Goal: Find specific page/section: Find specific page/section

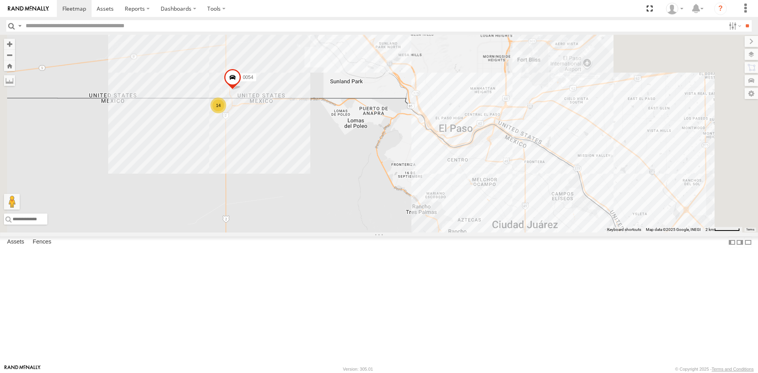
drag, startPoint x: 530, startPoint y: 238, endPoint x: 456, endPoint y: 210, distance: 79.3
click at [465, 215] on div "4093 8689 689 2841 0054 14 7" at bounding box center [379, 134] width 758 height 198
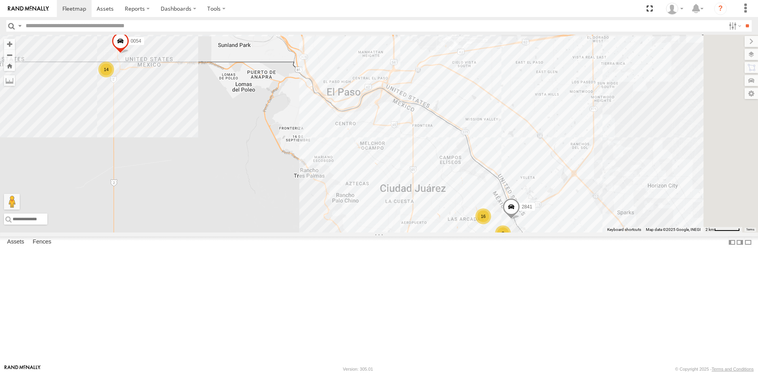
drag, startPoint x: 555, startPoint y: 247, endPoint x: 540, endPoint y: 209, distance: 40.6
click at [540, 210] on div "4093 8689 689 2841 0054 14 7 16 8" at bounding box center [379, 134] width 758 height 198
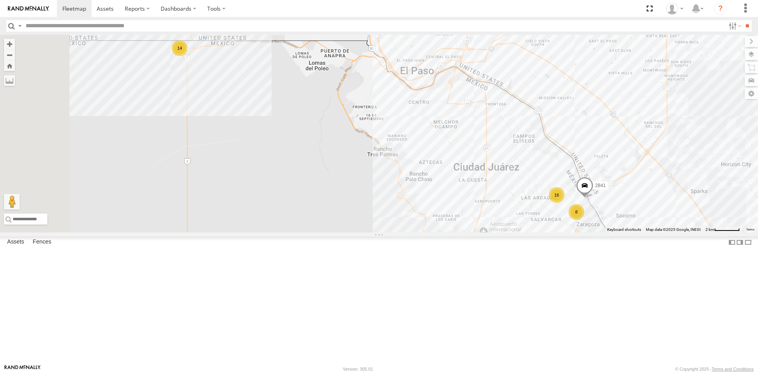
drag, startPoint x: 316, startPoint y: 102, endPoint x: 354, endPoint y: 125, distance: 44.5
click at [354, 125] on div "4093 8689 689 2841 0054 14 16 8" at bounding box center [379, 134] width 758 height 198
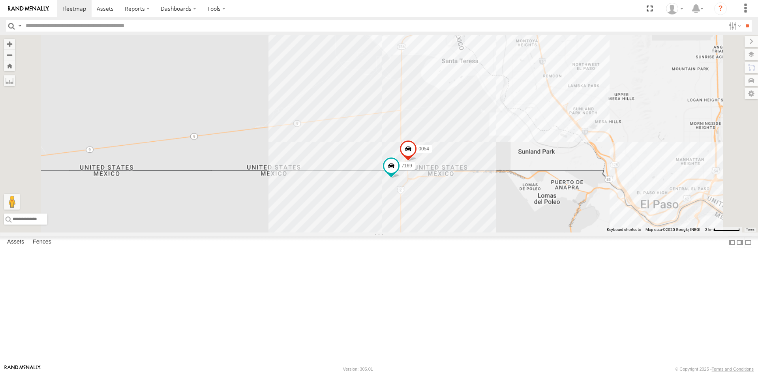
drag, startPoint x: 639, startPoint y: 249, endPoint x: 418, endPoint y: 197, distance: 227.1
click at [432, 202] on div "0054 7169" at bounding box center [379, 134] width 758 height 198
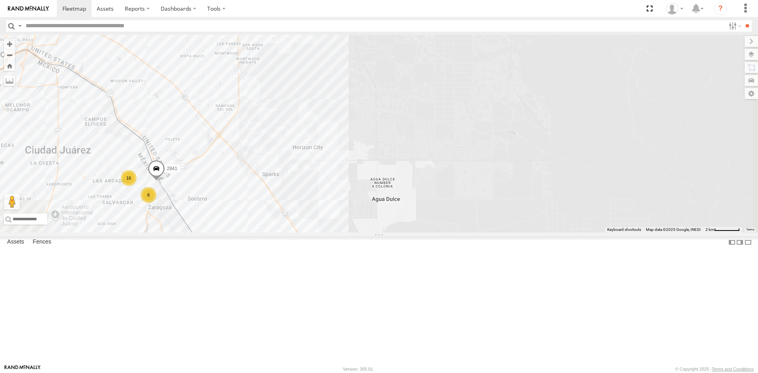
drag, startPoint x: 382, startPoint y: 196, endPoint x: 385, endPoint y: 188, distance: 8.5
click at [385, 188] on div "0054 7169 16 8 2841" at bounding box center [379, 134] width 758 height 198
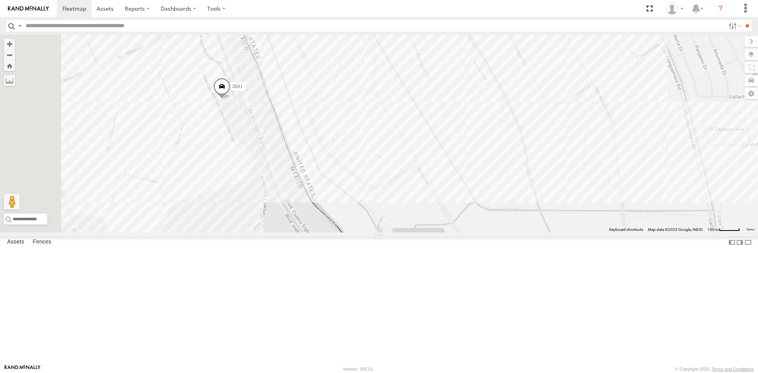
drag, startPoint x: 278, startPoint y: 215, endPoint x: 343, endPoint y: 174, distance: 77.0
click at [343, 174] on div "0054 7169 2841" at bounding box center [379, 134] width 758 height 198
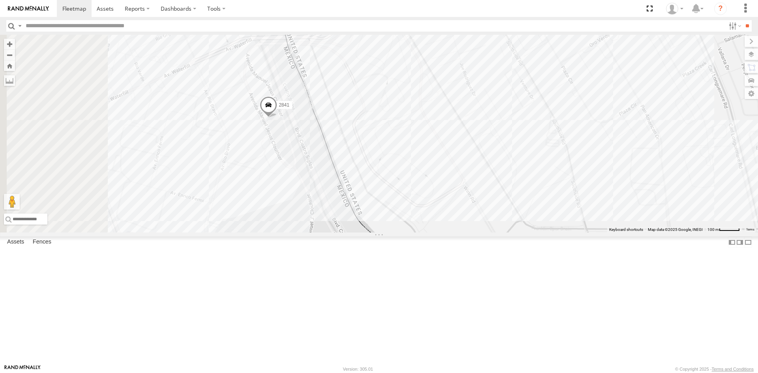
drag, startPoint x: 389, startPoint y: 172, endPoint x: 403, endPoint y: 180, distance: 16.4
click at [403, 180] on div "2841" at bounding box center [379, 134] width 758 height 198
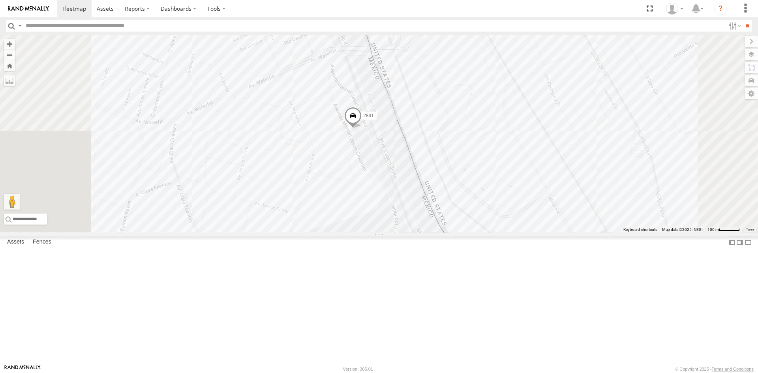
drag, startPoint x: 482, startPoint y: 285, endPoint x: 485, endPoint y: 239, distance: 45.9
click at [485, 232] on div "1124 4093 8689 689 5538 2841" at bounding box center [379, 134] width 758 height 198
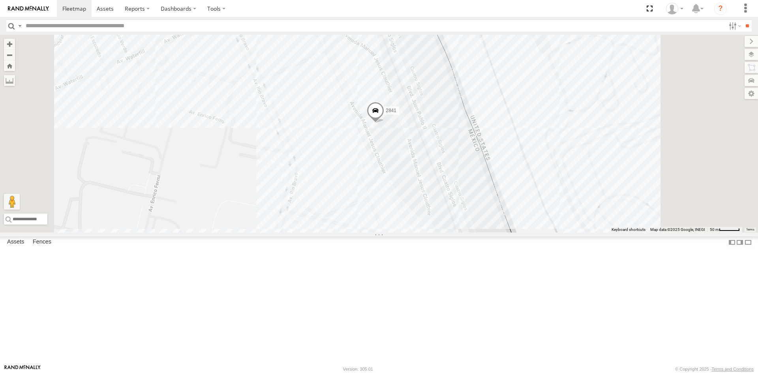
drag, startPoint x: 528, startPoint y: 200, endPoint x: 523, endPoint y: 200, distance: 5.2
click at [523, 200] on div "2841 1124 4093 8689 689 5538" at bounding box center [379, 134] width 758 height 198
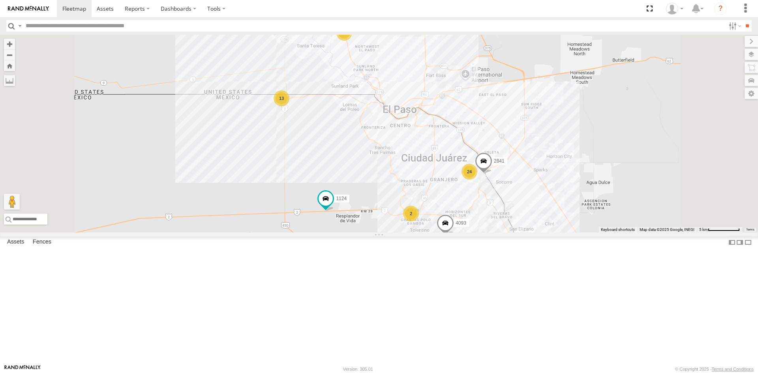
click at [72, 22] on input "text" at bounding box center [373, 25] width 702 height 11
type input "****"
click at [742, 20] on input "**" at bounding box center [746, 25] width 9 height 11
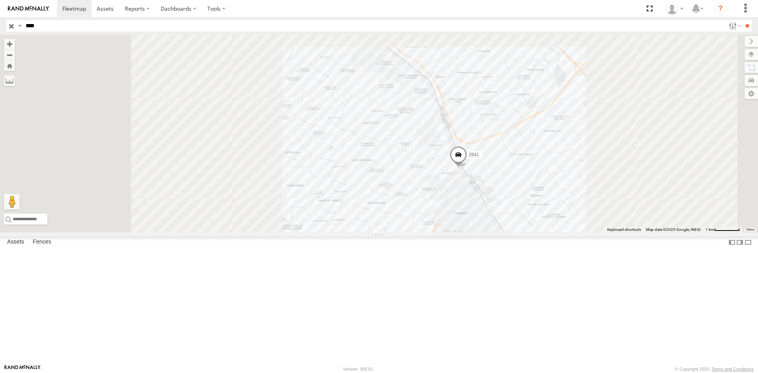
drag, startPoint x: 589, startPoint y: 238, endPoint x: 616, endPoint y: 209, distance: 39.6
click at [616, 209] on div "2841" at bounding box center [379, 134] width 758 height 198
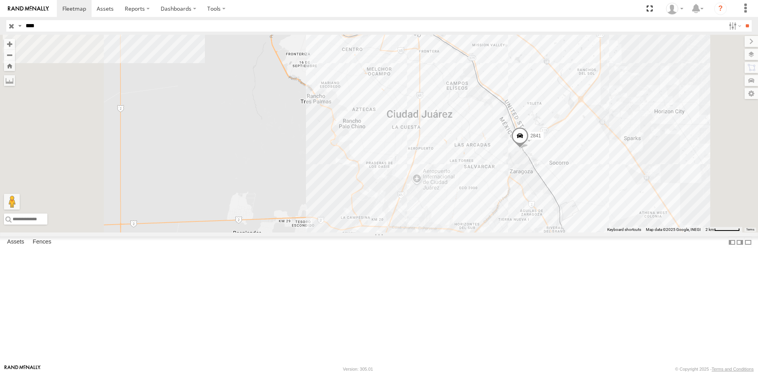
drag, startPoint x: 567, startPoint y: 251, endPoint x: 617, endPoint y: 240, distance: 50.8
click at [617, 232] on div "2841" at bounding box center [379, 134] width 758 height 198
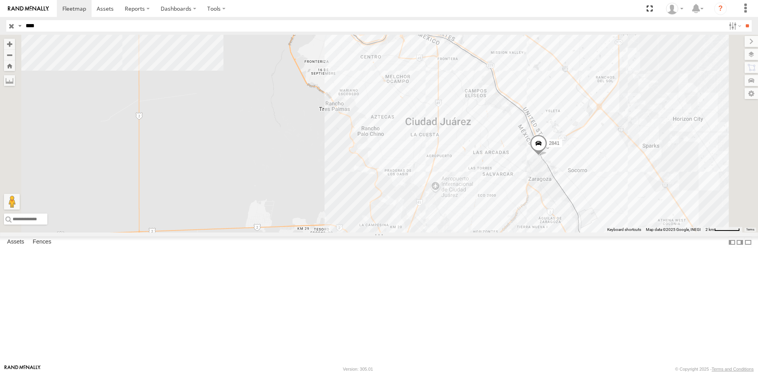
drag, startPoint x: 577, startPoint y: 241, endPoint x: 580, endPoint y: 251, distance: 10.4
click at [580, 232] on div "2841" at bounding box center [379, 134] width 758 height 198
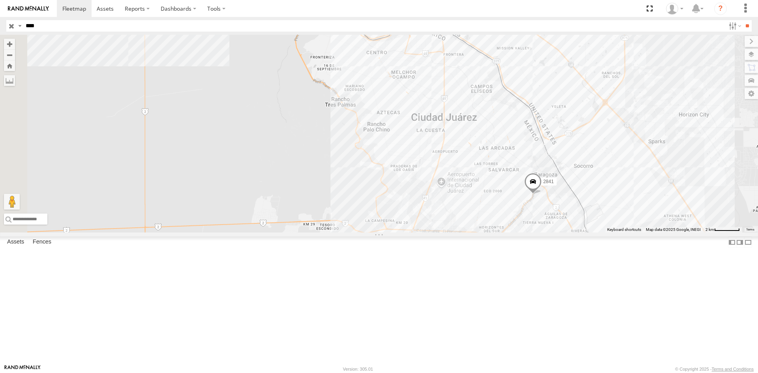
drag, startPoint x: 549, startPoint y: 238, endPoint x: 652, endPoint y: 279, distance: 110.9
click at [652, 232] on div "2841" at bounding box center [379, 134] width 758 height 198
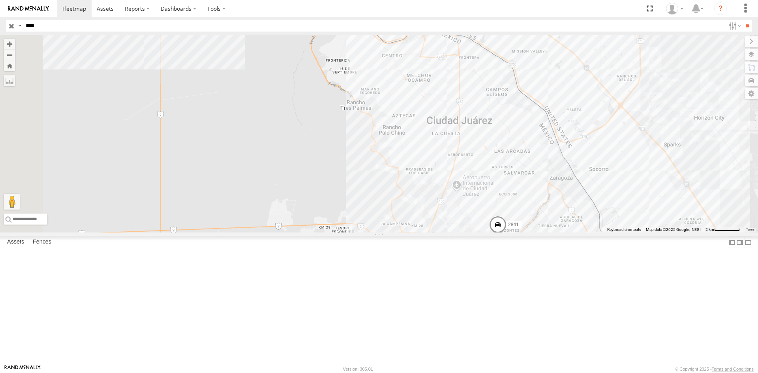
drag, startPoint x: 584, startPoint y: 228, endPoint x: 604, endPoint y: 232, distance: 20.0
click at [604, 232] on div "2841" at bounding box center [379, 134] width 758 height 198
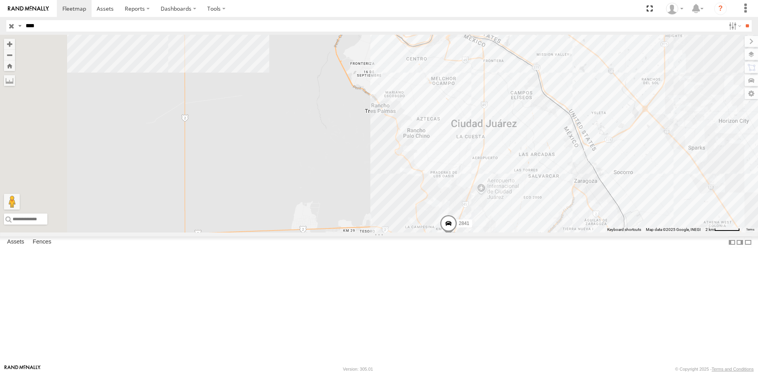
drag, startPoint x: 564, startPoint y: 269, endPoint x: 585, endPoint y: 272, distance: 21.1
click at [585, 232] on div "2841" at bounding box center [379, 134] width 758 height 198
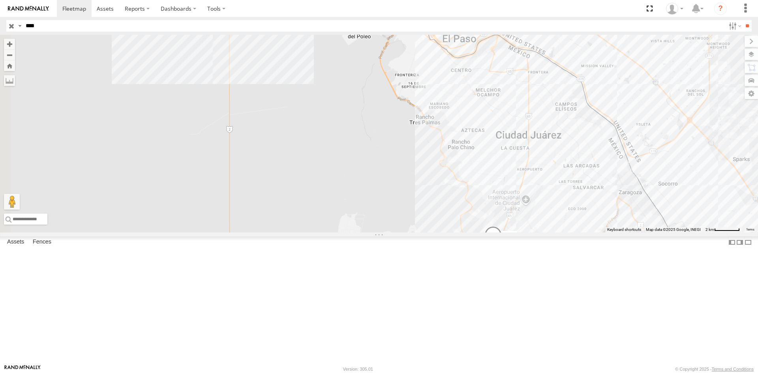
drag, startPoint x: 506, startPoint y: 267, endPoint x: 574, endPoint y: 332, distance: 94.0
click at [574, 232] on div "2841" at bounding box center [379, 134] width 758 height 198
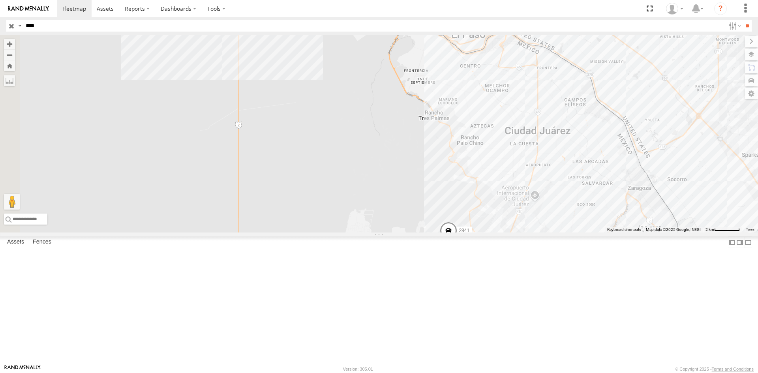
click at [525, 232] on div "2841" at bounding box center [379, 134] width 758 height 198
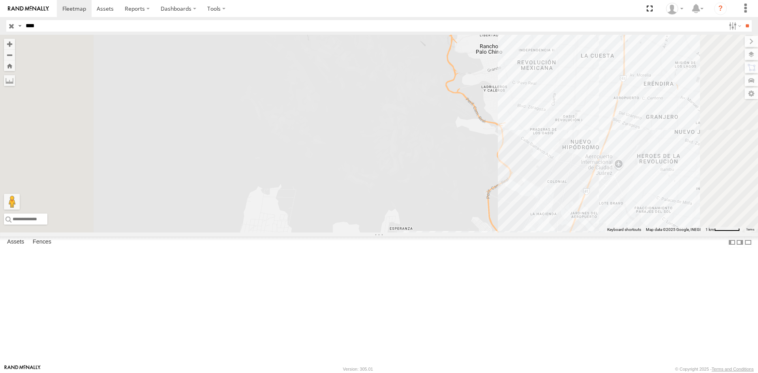
drag, startPoint x: 593, startPoint y: 246, endPoint x: 626, endPoint y: 272, distance: 42.1
click at [623, 232] on div "2841" at bounding box center [379, 134] width 758 height 198
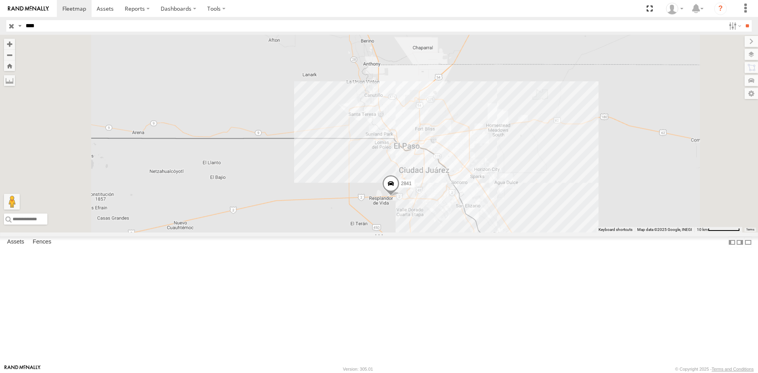
drag, startPoint x: 524, startPoint y: 212, endPoint x: 529, endPoint y: 217, distance: 6.7
click at [529, 217] on div "2841" at bounding box center [379, 134] width 758 height 198
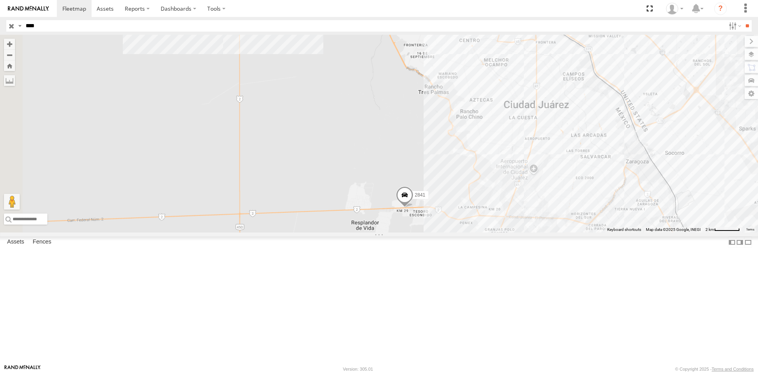
drag, startPoint x: 490, startPoint y: 273, endPoint x: 578, endPoint y: 329, distance: 103.6
click at [578, 232] on div "2841" at bounding box center [379, 134] width 758 height 198
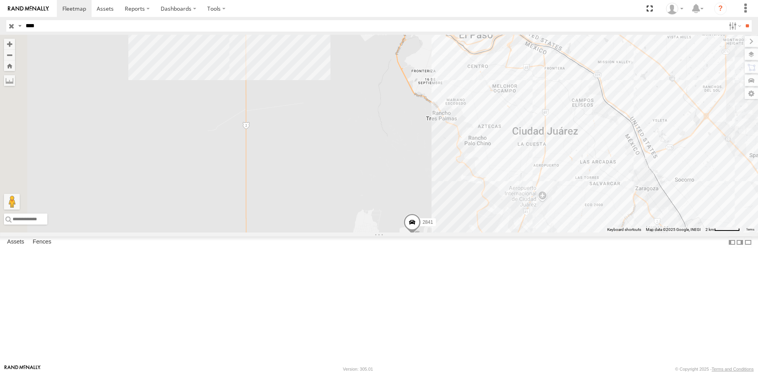
drag, startPoint x: 516, startPoint y: 202, endPoint x: 527, endPoint y: 236, distance: 35.3
click at [527, 232] on div "2841" at bounding box center [379, 134] width 758 height 198
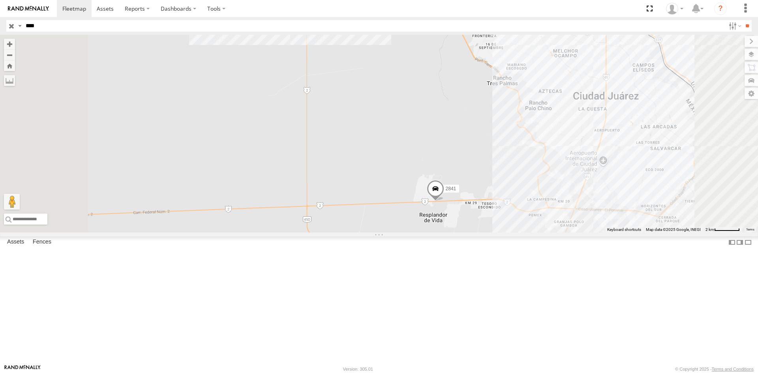
drag, startPoint x: 524, startPoint y: 253, endPoint x: 549, endPoint y: 295, distance: 49.0
click at [548, 232] on div "2841" at bounding box center [379, 134] width 758 height 198
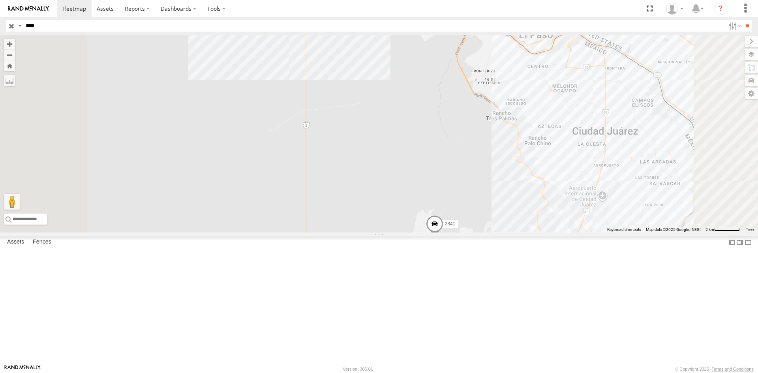
drag, startPoint x: 576, startPoint y: 274, endPoint x: 588, endPoint y: 312, distance: 40.6
click at [588, 232] on div "2841" at bounding box center [379, 134] width 758 height 198
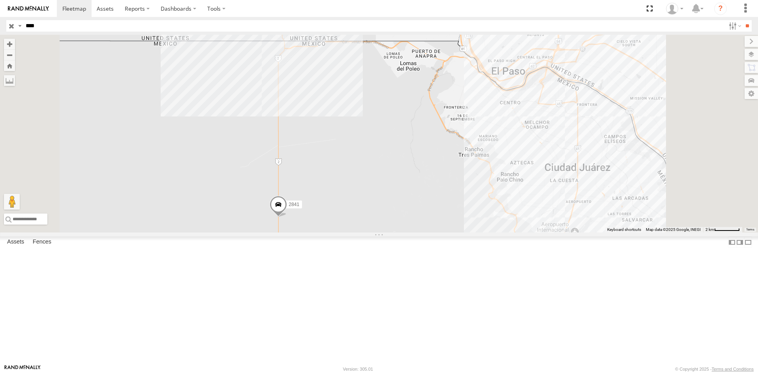
drag, startPoint x: 424, startPoint y: 169, endPoint x: 427, endPoint y: 313, distance: 144.4
click at [427, 232] on div "2841" at bounding box center [379, 134] width 758 height 198
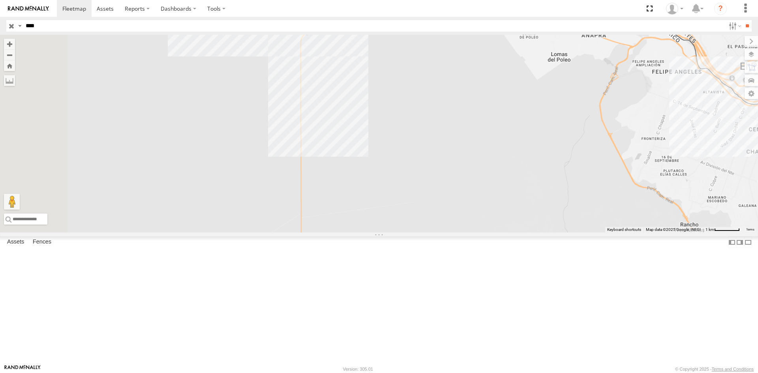
drag, startPoint x: 397, startPoint y: 200, endPoint x: 443, endPoint y: 265, distance: 79.2
click at [443, 232] on div "2841" at bounding box center [379, 134] width 758 height 198
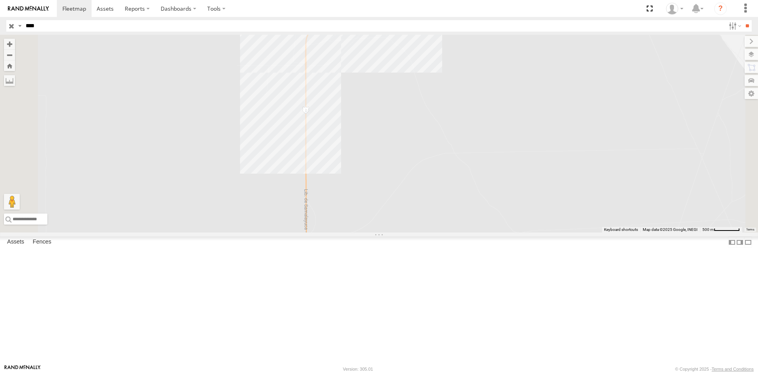
drag, startPoint x: 425, startPoint y: 161, endPoint x: 457, endPoint y: 212, distance: 60.4
click at [457, 212] on div "2841" at bounding box center [379, 134] width 758 height 198
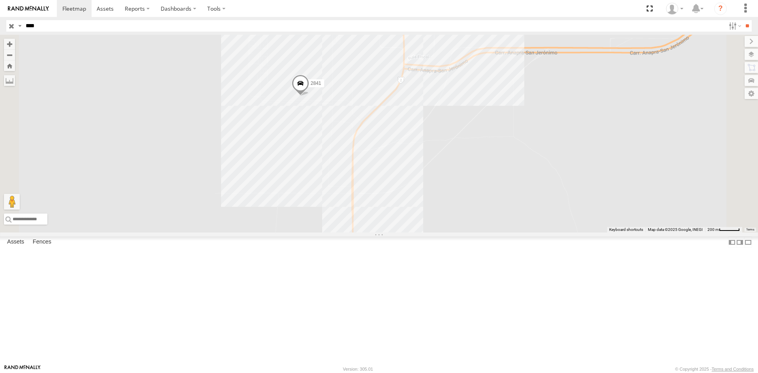
drag, startPoint x: 426, startPoint y: 275, endPoint x: 450, endPoint y: 337, distance: 66.6
click at [427, 232] on div "2841" at bounding box center [379, 134] width 758 height 198
